Goal: Information Seeking & Learning: Learn about a topic

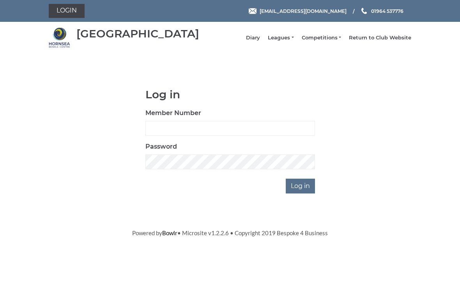
scroll to position [58, 0]
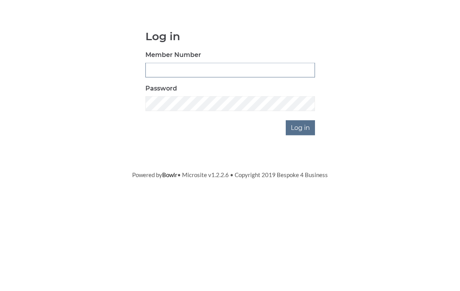
type input "0196"
click at [301, 178] on input "Log in" at bounding box center [300, 185] width 29 height 15
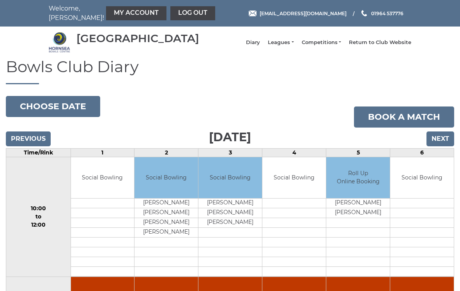
click at [117, 15] on link "My Account" at bounding box center [136, 13] width 60 height 14
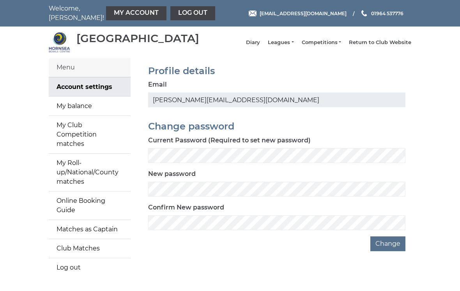
click at [94, 112] on link "My balance" at bounding box center [90, 106] width 82 height 19
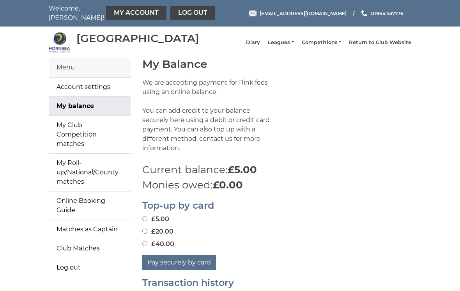
click at [290, 46] on link "Leagues" at bounding box center [281, 42] width 26 height 7
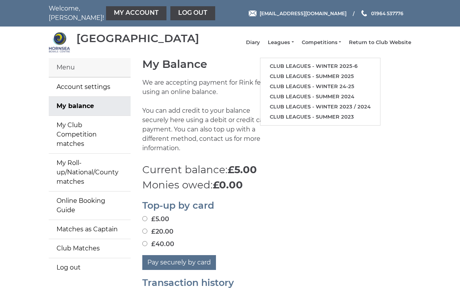
click at [312, 66] on link "Club leagues - Winter 2025-6" at bounding box center [320, 66] width 120 height 10
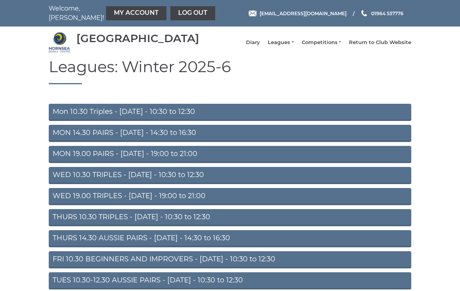
click at [162, 119] on link "Mon 10.30 Triples - Monday - 10:30 to 12:30" at bounding box center [230, 112] width 362 height 17
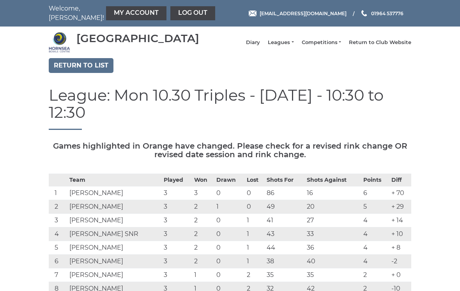
click at [82, 73] on link "Return to list" at bounding box center [81, 65] width 65 height 15
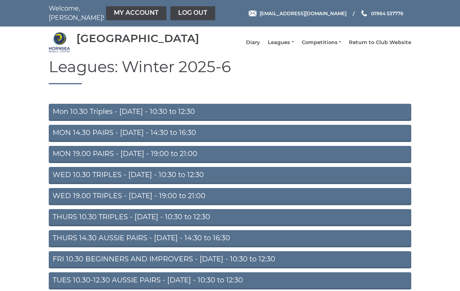
click at [270, 136] on link "MON 14.30 PAIRS - [DATE] - 14:30 to 16:30" at bounding box center [230, 133] width 362 height 17
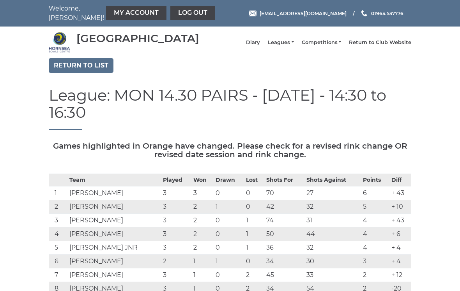
click at [89, 70] on link "Return to list" at bounding box center [81, 65] width 65 height 15
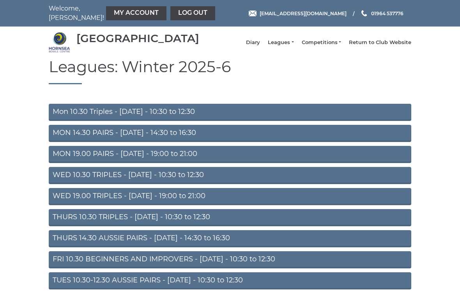
click at [184, 161] on link "MON 19.00 PAIRS - [DATE] - 19:00 to 21:00" at bounding box center [230, 154] width 362 height 17
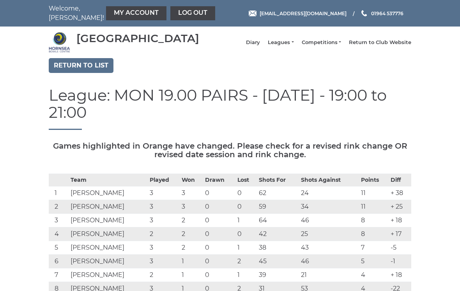
click at [93, 68] on link "Return to list" at bounding box center [81, 65] width 65 height 15
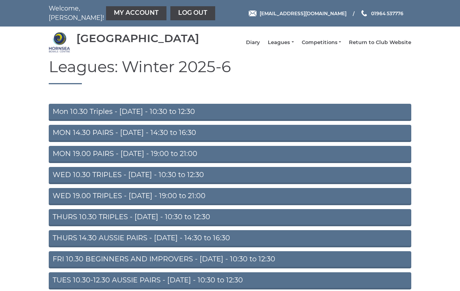
click at [236, 182] on link "WED 10.30 TRIPLES - Wednesday - 10:30 to 12:30" at bounding box center [230, 175] width 362 height 17
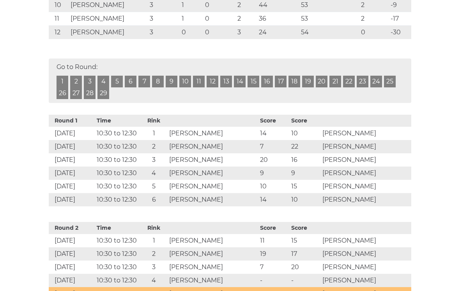
scroll to position [306, 0]
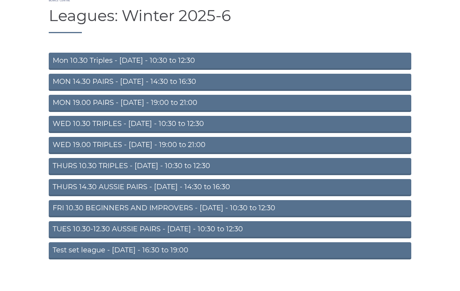
scroll to position [51, 0]
click at [223, 169] on link "THURS 10.30 TRIPLES - [DATE] - 10:30 to 12:30" at bounding box center [230, 166] width 362 height 17
